Goal: Task Accomplishment & Management: Manage account settings

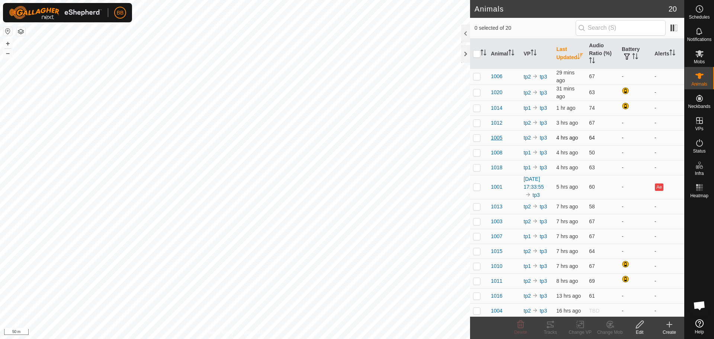
scroll to position [710, 0]
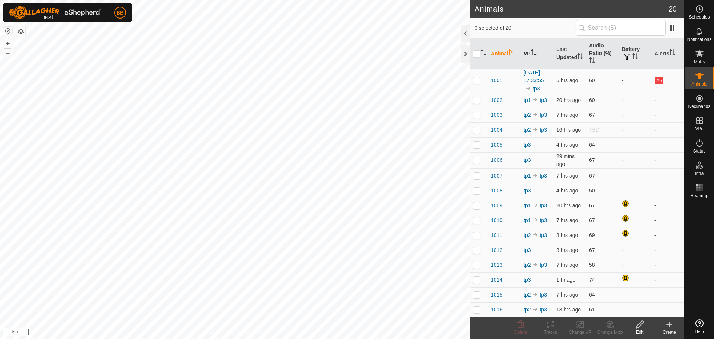
click at [536, 59] on th "VP" at bounding box center [537, 54] width 33 height 30
click at [477, 83] on p-checkbox at bounding box center [476, 80] width 7 height 6
checkbox input "true"
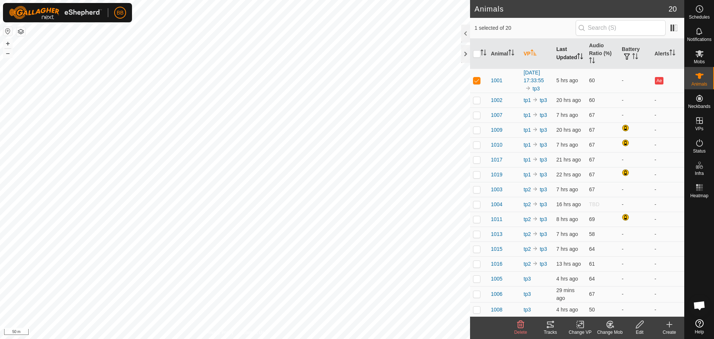
click at [569, 52] on th "Last Updated" at bounding box center [569, 54] width 33 height 30
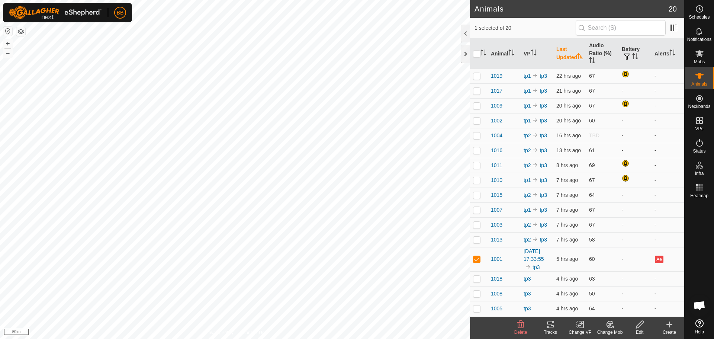
click at [569, 52] on th "Last Updated" at bounding box center [569, 54] width 33 height 30
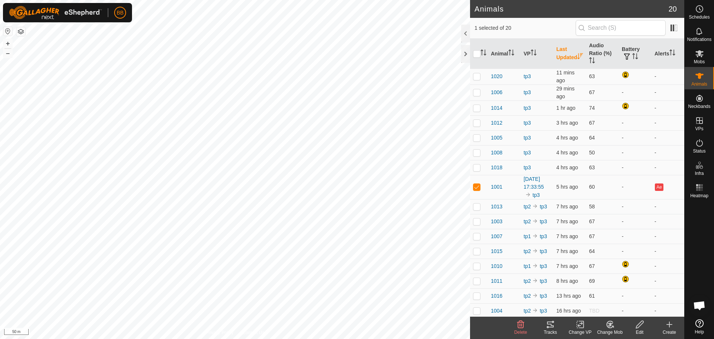
click at [566, 59] on th "Last Updated" at bounding box center [569, 54] width 33 height 30
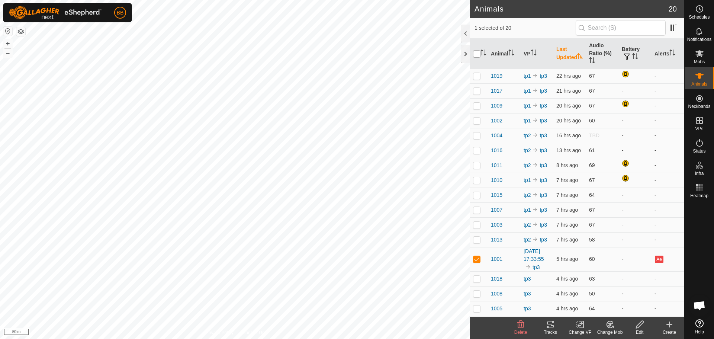
click at [479, 53] on input "checkbox" at bounding box center [476, 53] width 7 height 7
checkbox input "true"
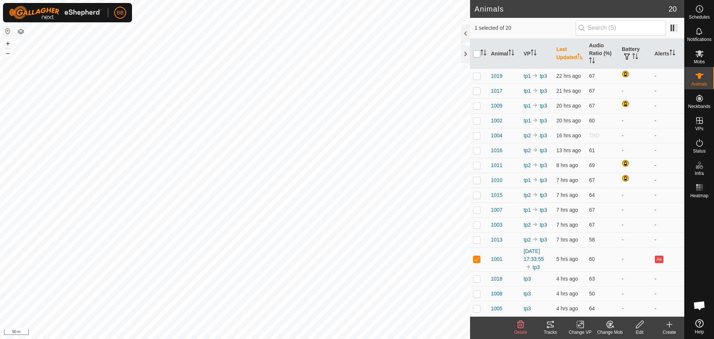
checkbox input "true"
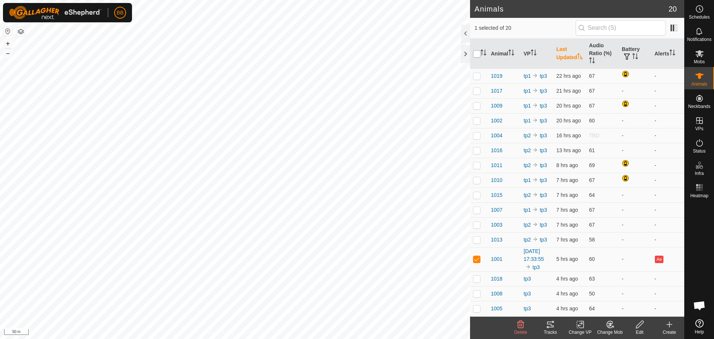
checkbox input "true"
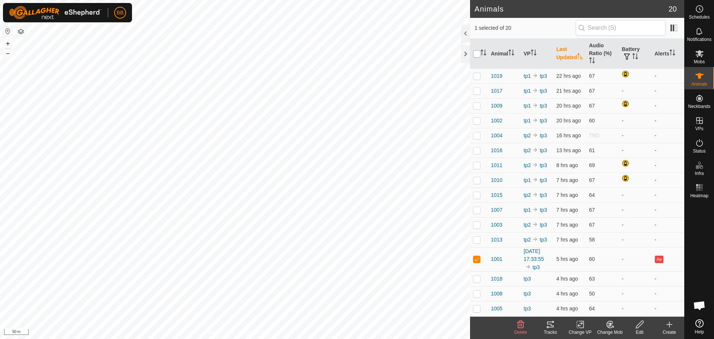
checkbox input "true"
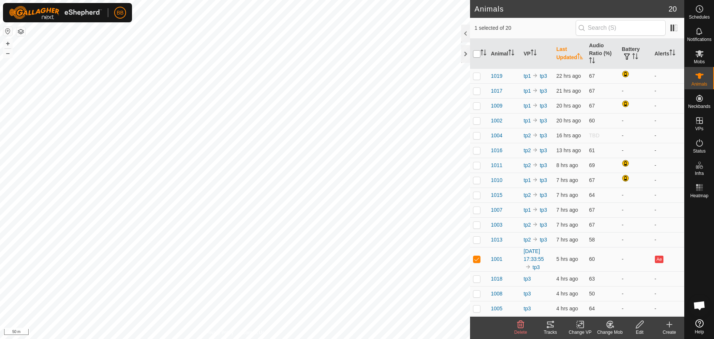
checkbox input "true"
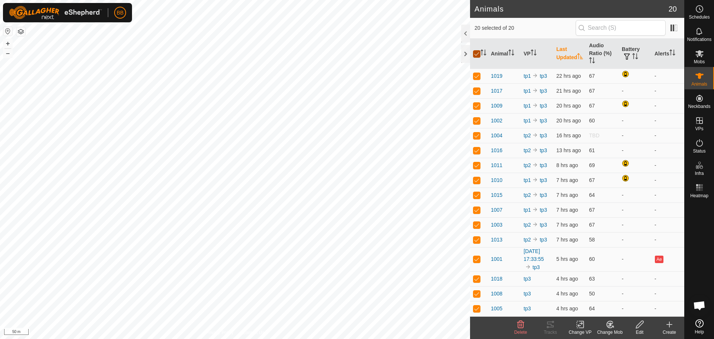
click at [477, 55] on input "checkbox" at bounding box center [476, 53] width 7 height 7
checkbox input "false"
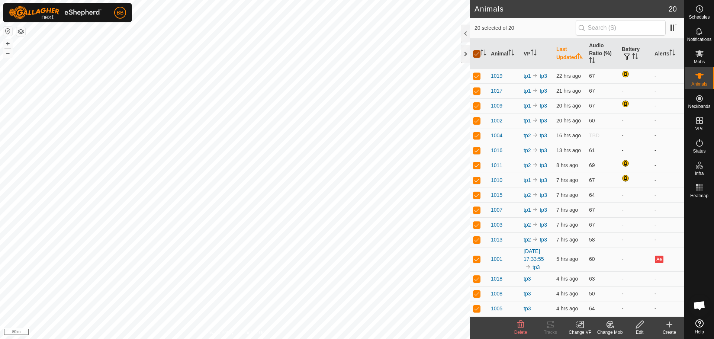
checkbox input "false"
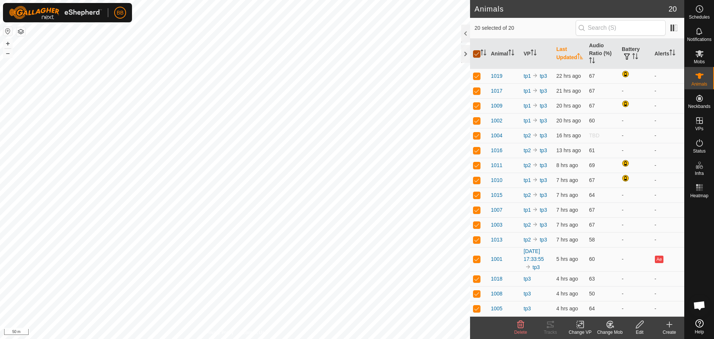
checkbox input "false"
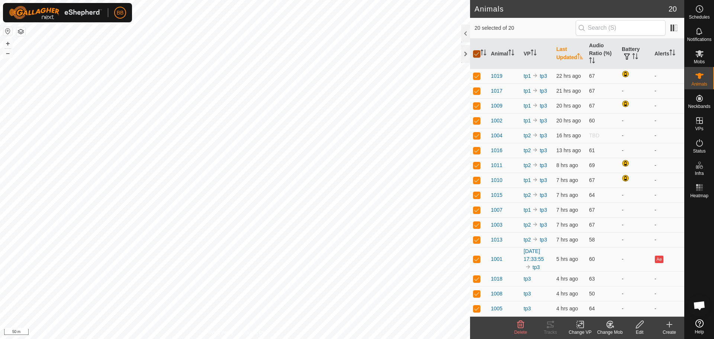
checkbox input "false"
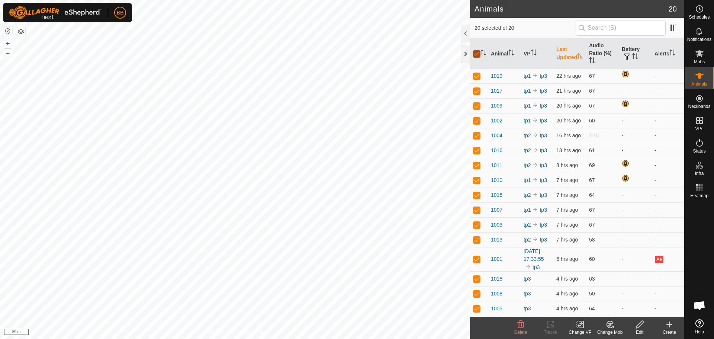
checkbox input "false"
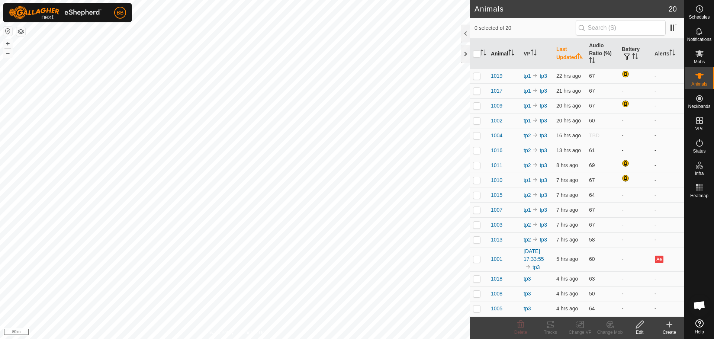
click at [517, 56] on th "Animal" at bounding box center [504, 54] width 33 height 30
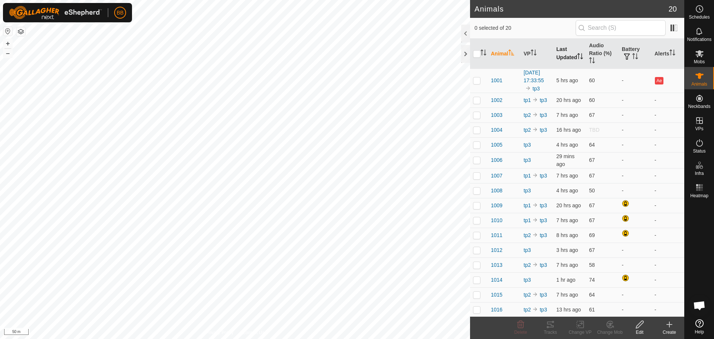
click at [563, 54] on th "Last Updated" at bounding box center [569, 54] width 33 height 30
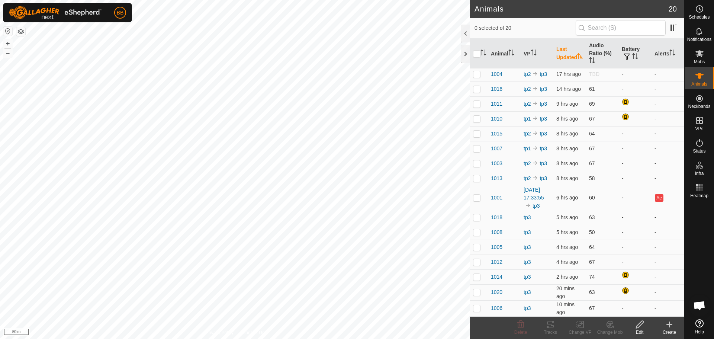
scroll to position [69, 0]
